Goal: Task Accomplishment & Management: Manage account settings

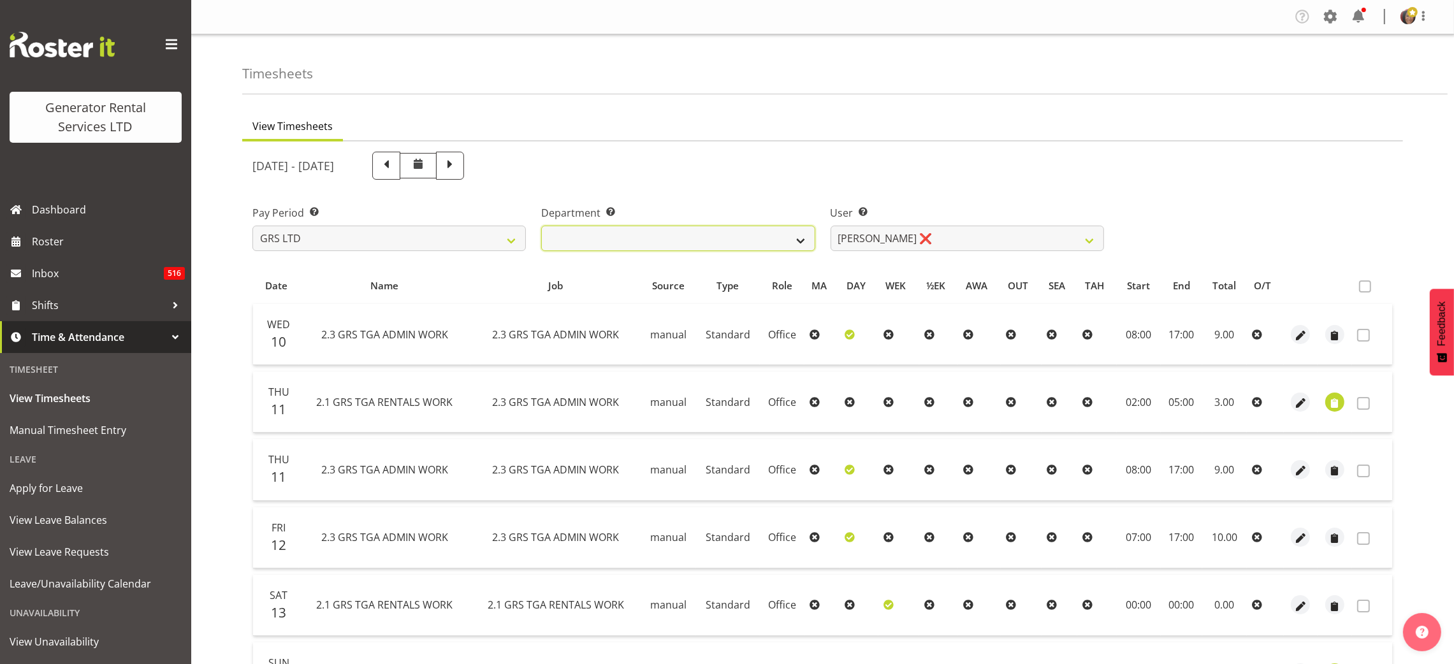
click at [702, 229] on select "GRS ADMIN TGA GRS HIRE TGA GRS SALES TGA" at bounding box center [677, 238] width 273 height 25
click at [541, 226] on select "GRS ADMIN TGA GRS HIRE TGA GRS SALES TGA" at bounding box center [677, 238] width 273 height 25
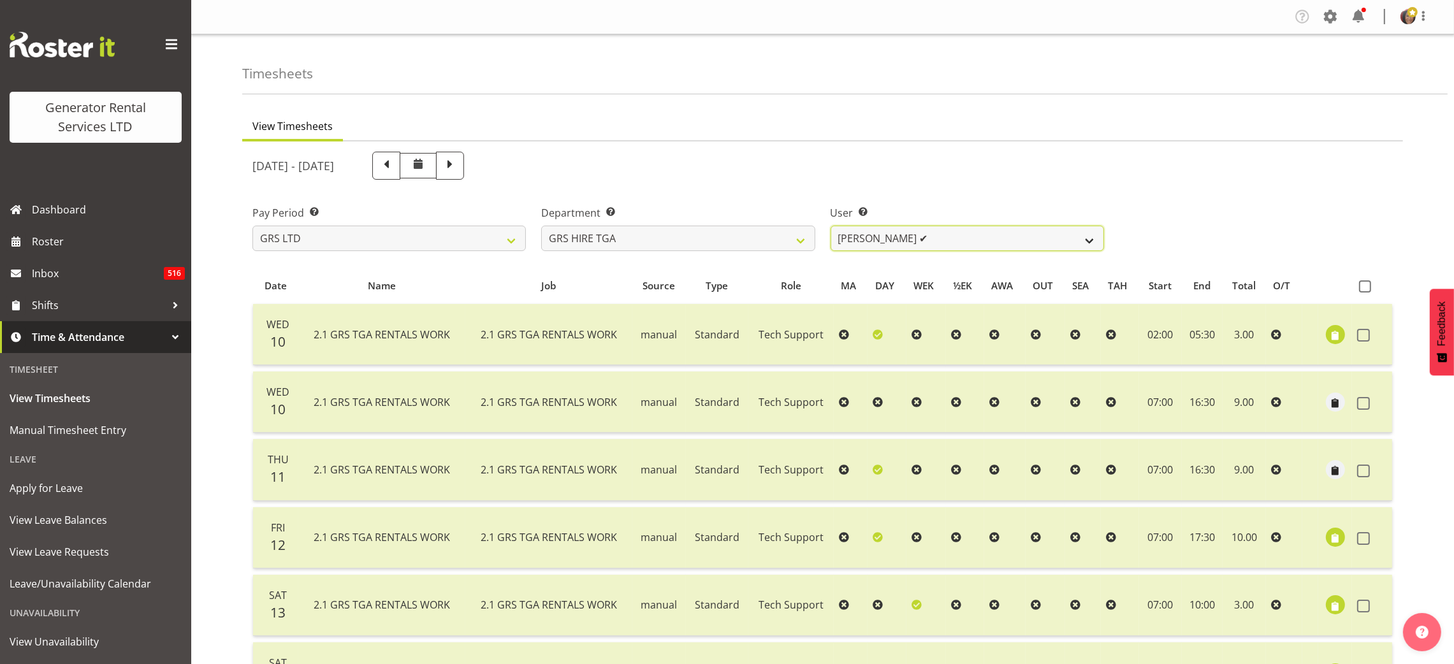
click at [996, 239] on select "[PERSON_NAME] ✔ [PERSON_NAME] ✔ [PERSON_NAME] ✔ [PERSON_NAME] ✔ [PERSON_NAME] ✔" at bounding box center [966, 238] width 273 height 25
click at [764, 240] on select "GRS ADMIN TGA GRS HIRE TGA GRS SALES TGA" at bounding box center [677, 238] width 273 height 25
select select "164"
click at [541, 226] on select "GRS ADMIN TGA GRS HIRE TGA GRS SALES TGA" at bounding box center [677, 238] width 273 height 25
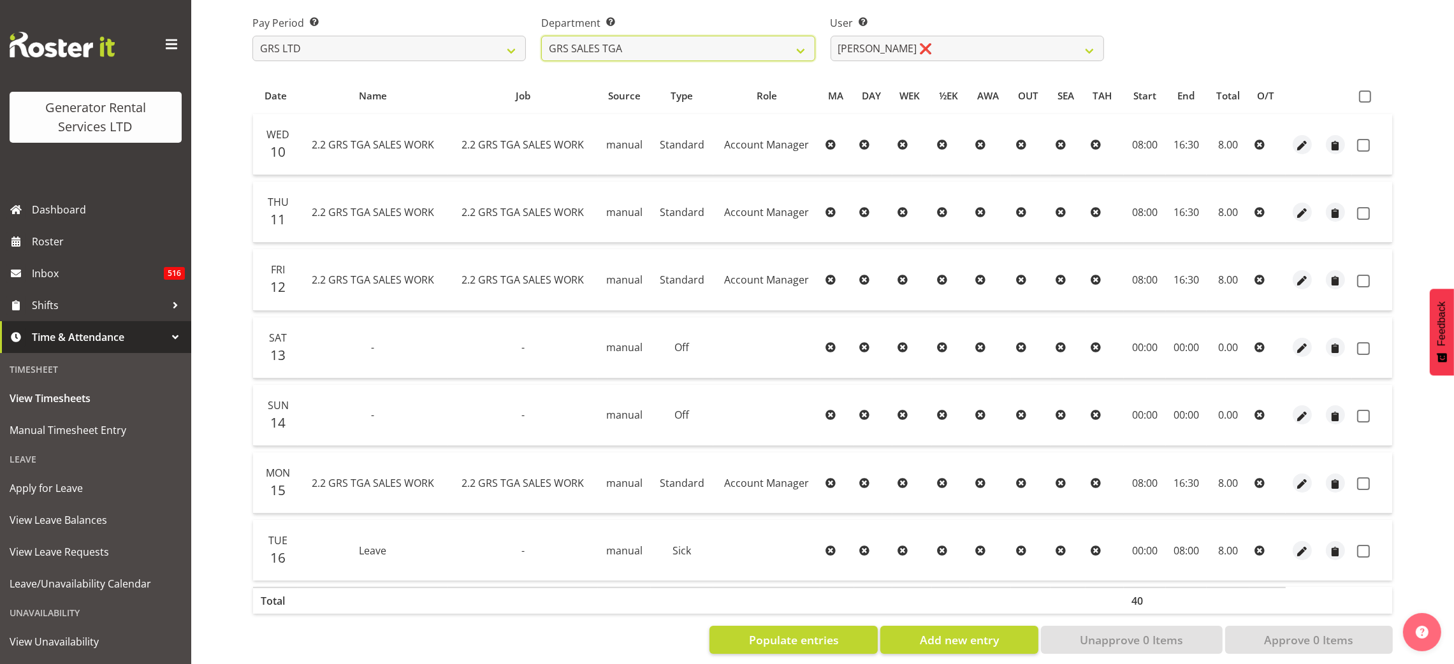
scroll to position [211, 0]
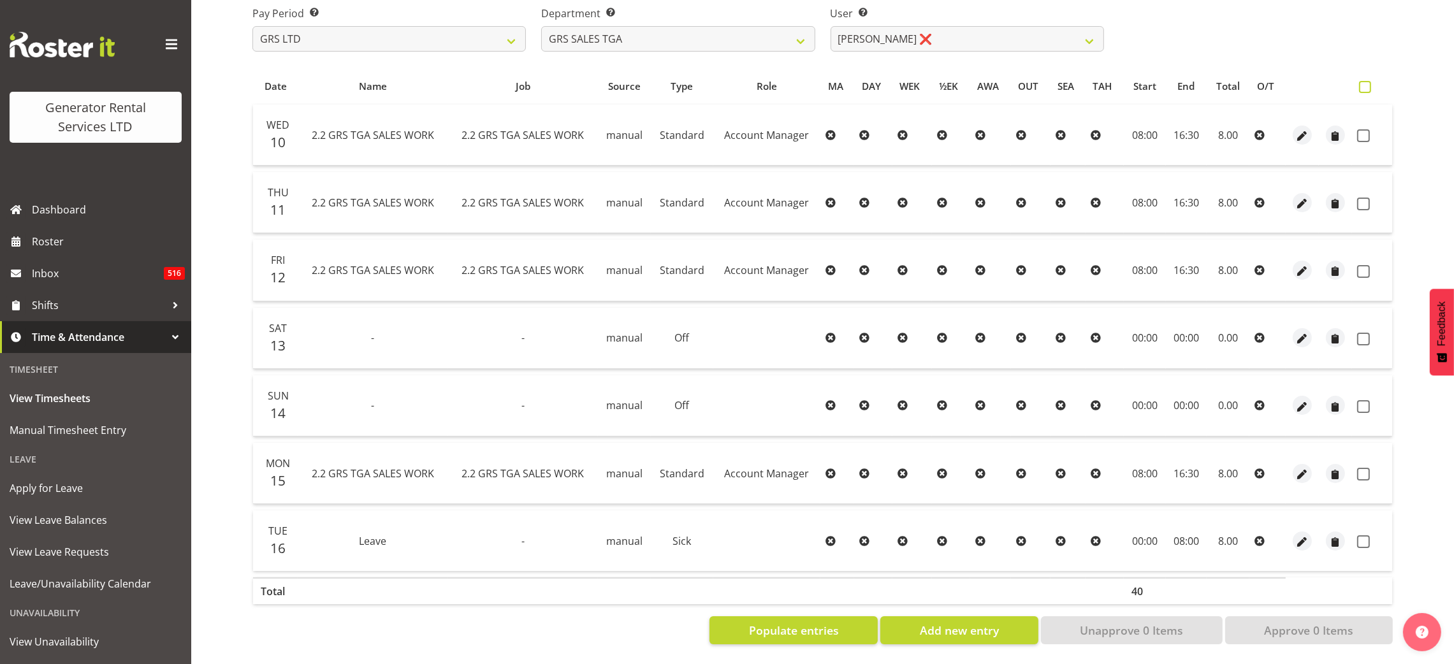
click at [1359, 81] on span at bounding box center [1365, 87] width 12 height 12
click at [1359, 83] on input "checkbox" at bounding box center [1363, 87] width 8 height 8
checkbox input "true"
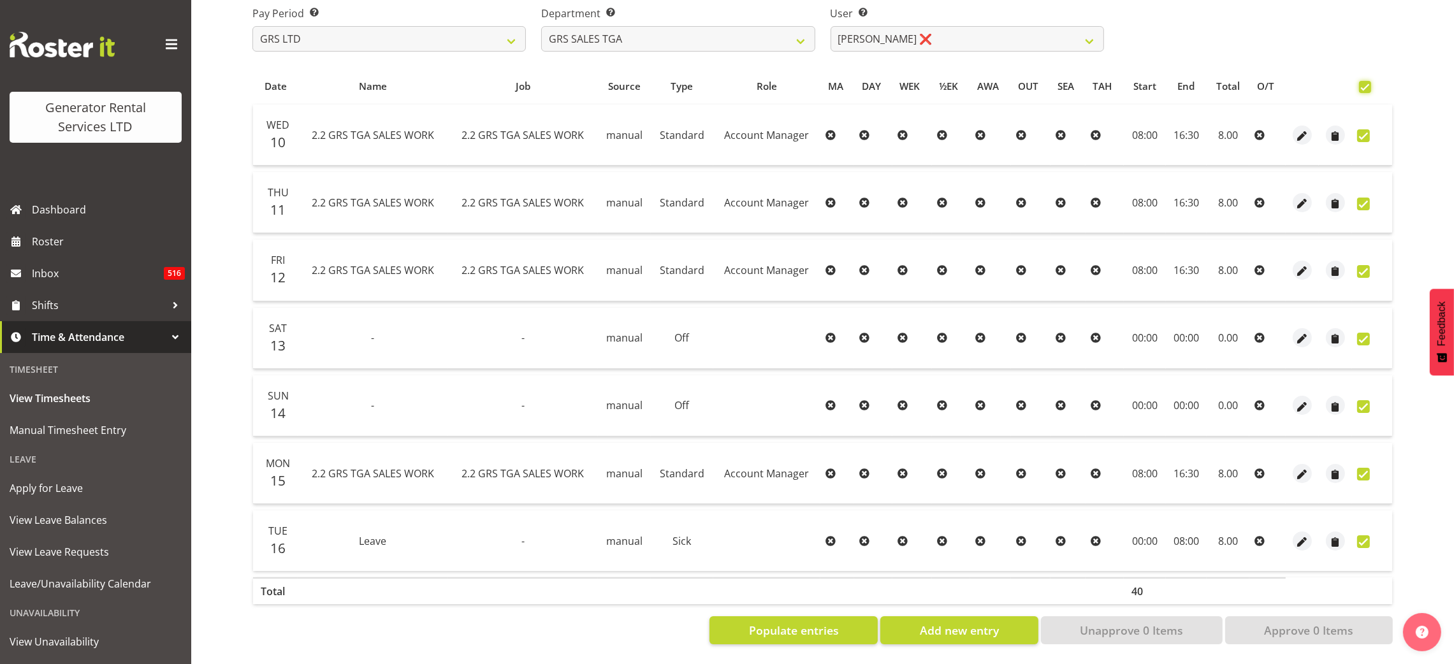
checkbox input "true"
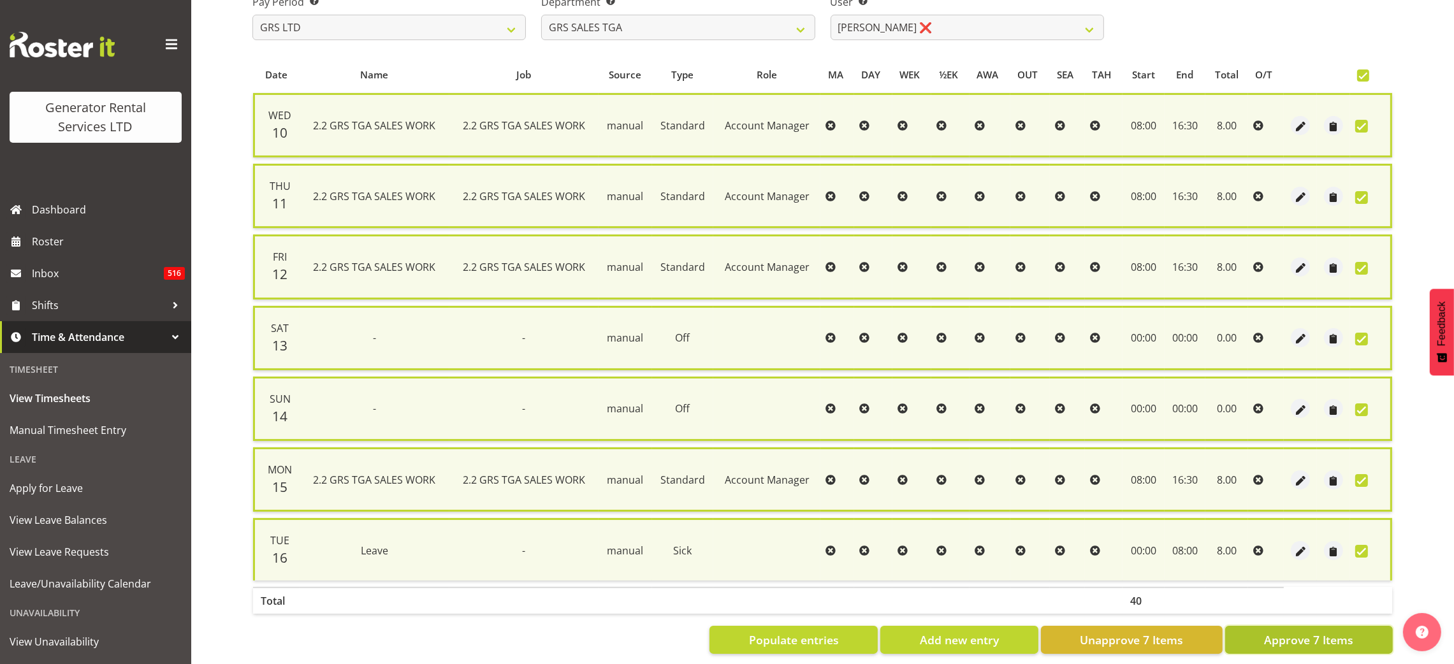
click at [1317, 638] on span "Approve 7 Items" at bounding box center [1308, 640] width 89 height 17
checkbox input "false"
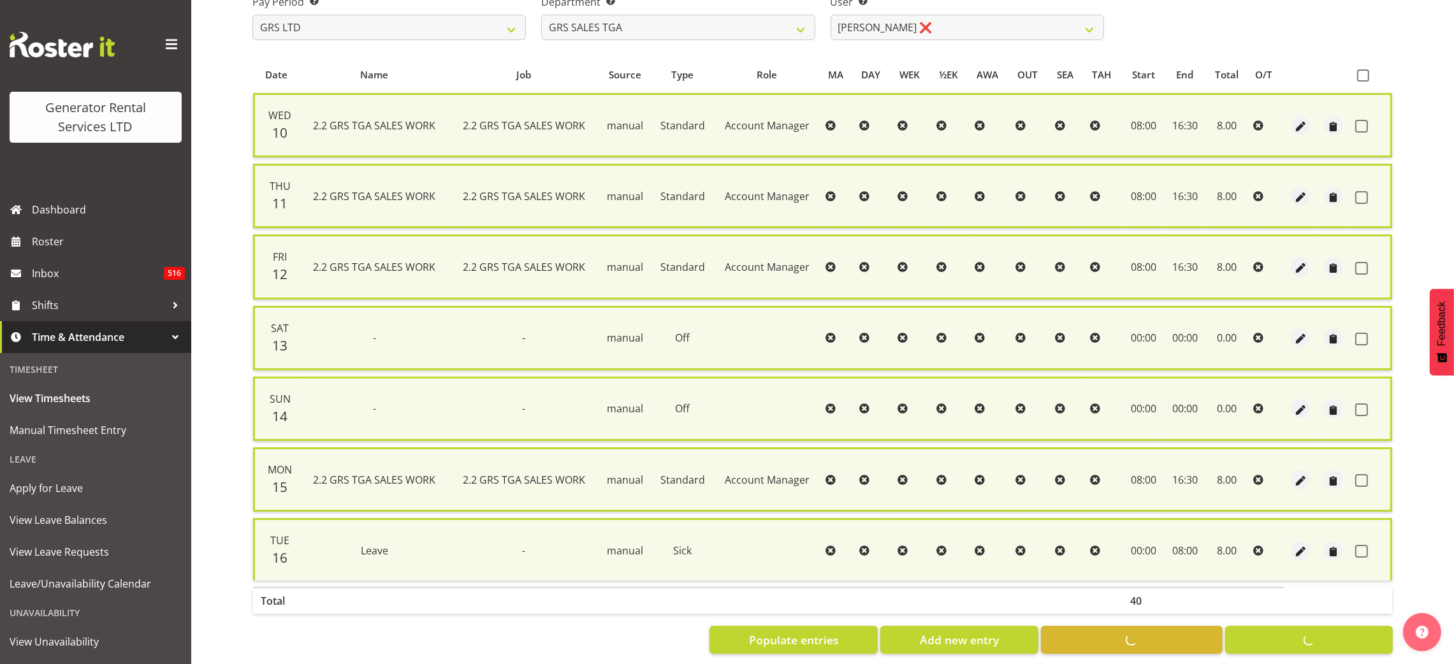
checkbox input "false"
